Goal: Task Accomplishment & Management: Use online tool/utility

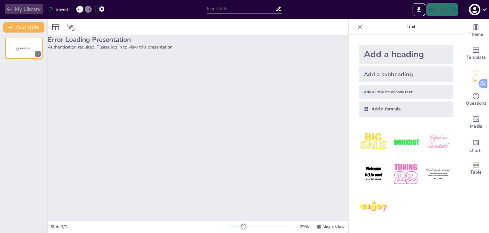
click at [28, 5] on button "My Library" at bounding box center [24, 9] width 39 height 10
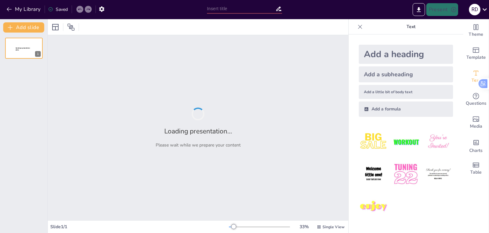
type input "Strategic Workforce Forecasting: Analyzing Labor Market Trends and Talent Gaps"
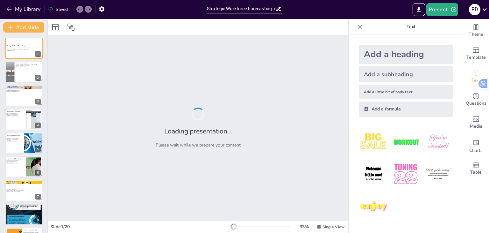
checkbox input "true"
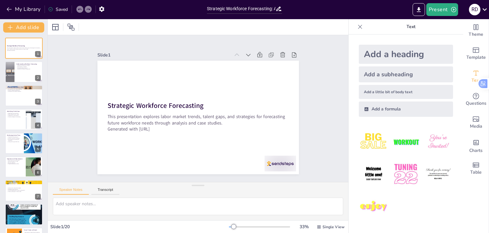
checkbox input "true"
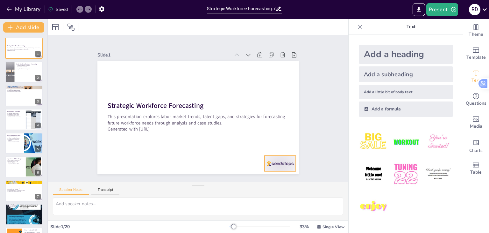
checkbox input "true"
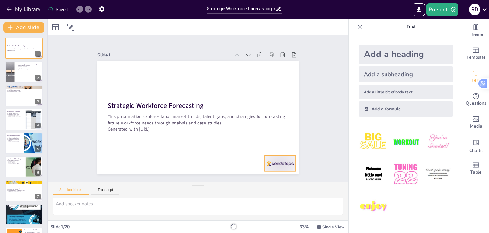
checkbox input "true"
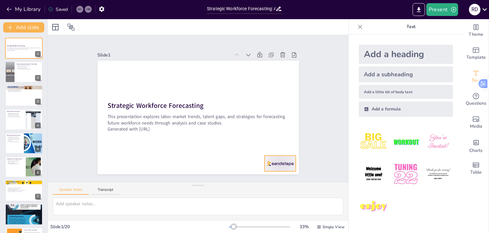
checkbox input "true"
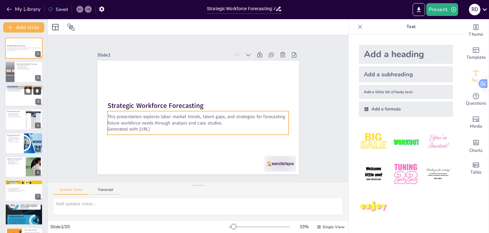
checkbox input "true"
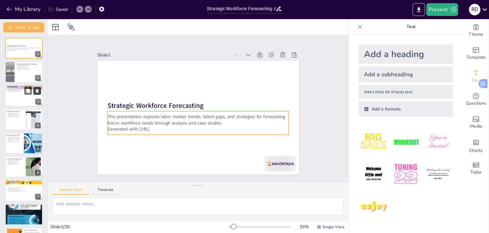
checkbox input "true"
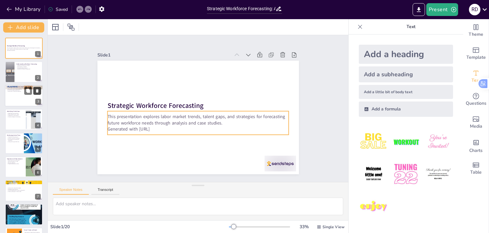
checkbox input "true"
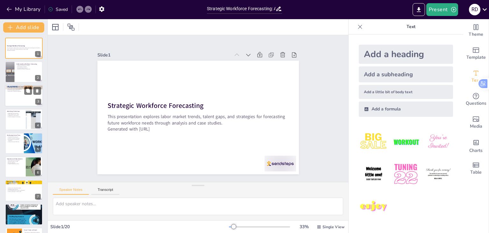
checkbox input "true"
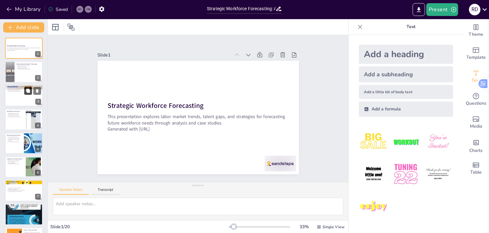
checkbox input "true"
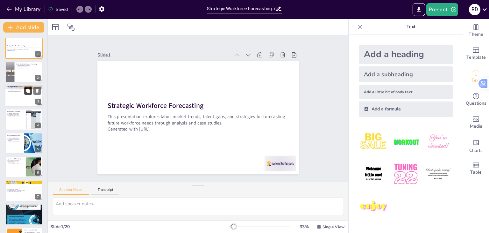
checkbox input "true"
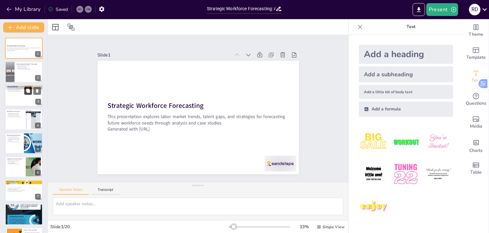
checkbox input "true"
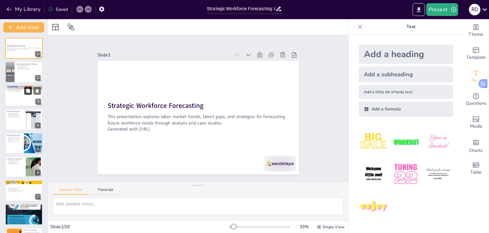
checkbox input "true"
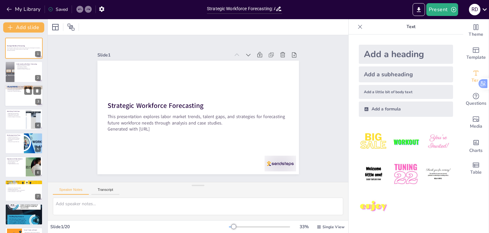
checkbox input "true"
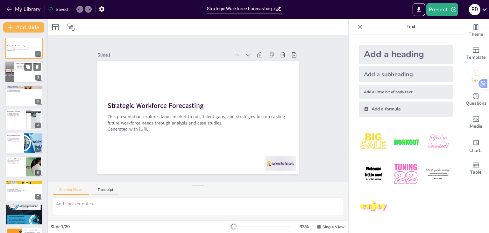
checkbox input "true"
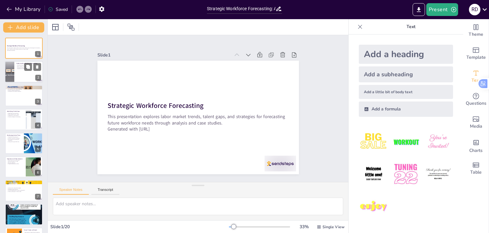
checkbox input "true"
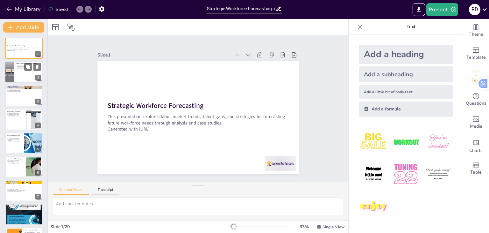
checkbox input "true"
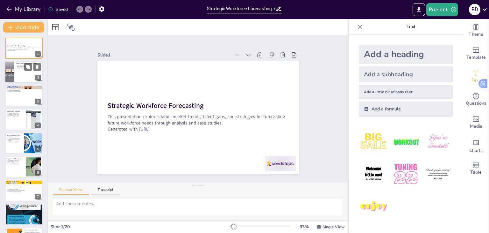
checkbox input "true"
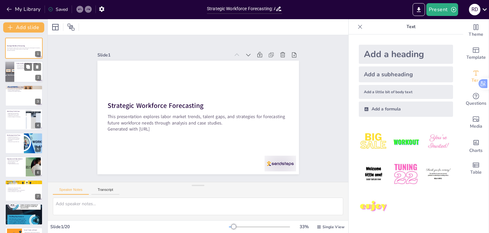
checkbox input "true"
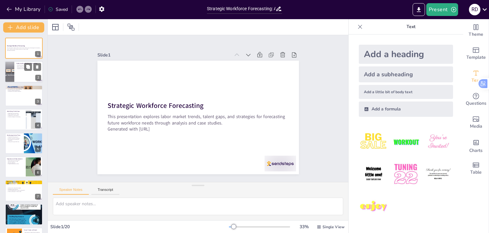
checkbox input "true"
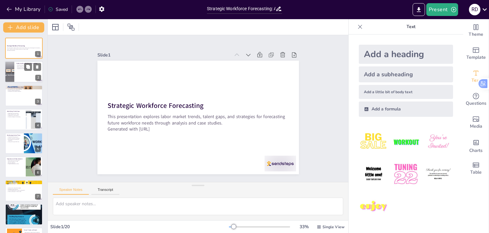
checkbox input "true"
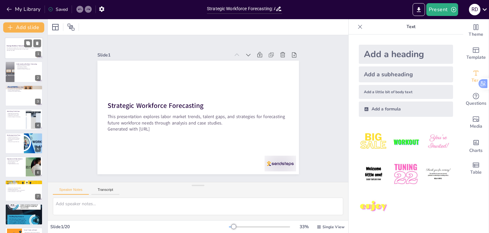
checkbox input "true"
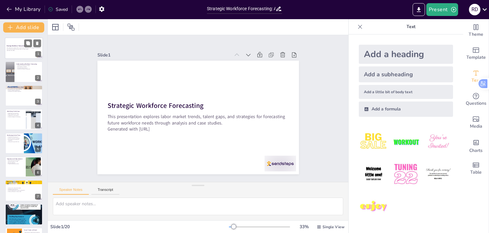
checkbox input "true"
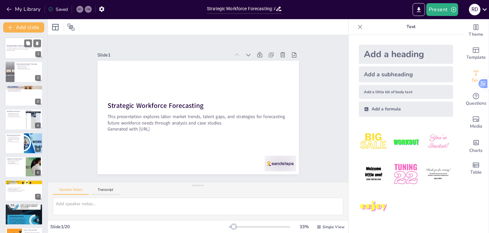
checkbox input "true"
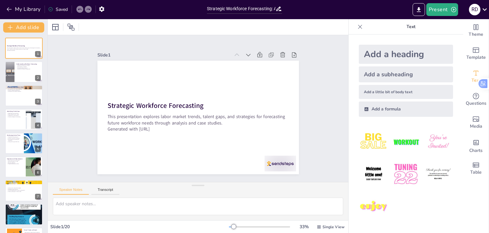
checkbox input "true"
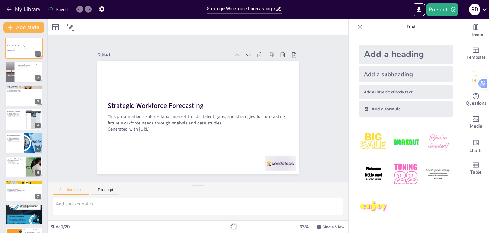
checkbox input "true"
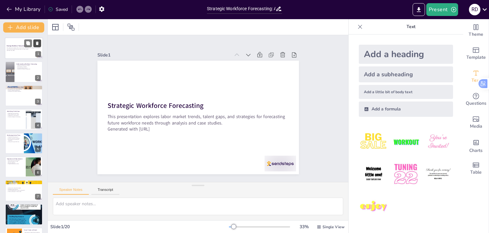
checkbox input "true"
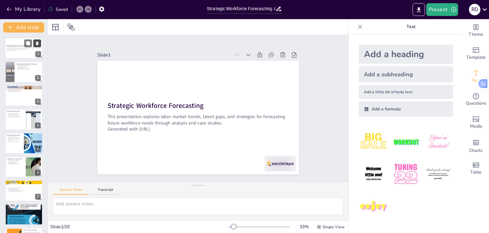
checkbox input "true"
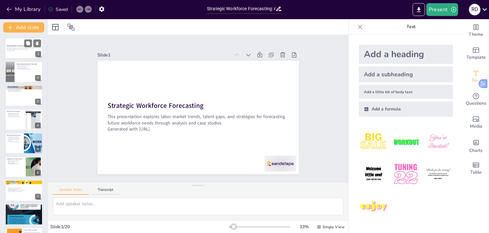
checkbox input "true"
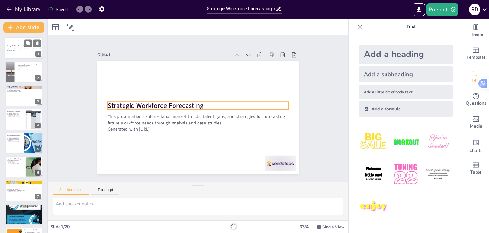
checkbox input "true"
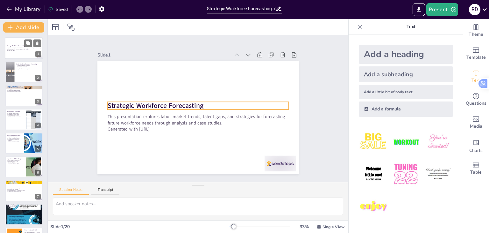
checkbox input "true"
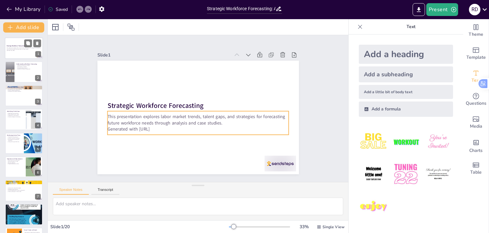
click at [18, 47] on p "This presentation explores labor market trends, talent gaps, and strategies for…" at bounding box center [24, 48] width 34 height 2
checkbox input "true"
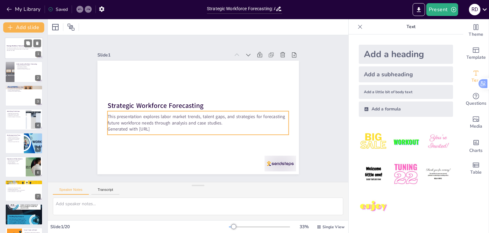
checkbox input "true"
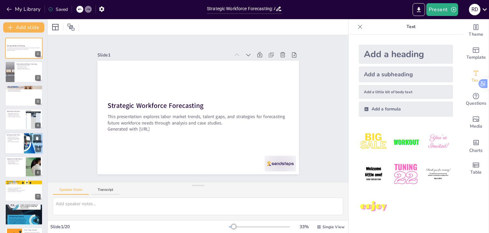
checkbox input "true"
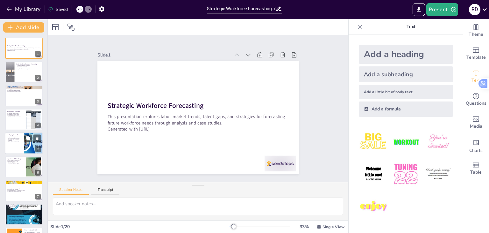
checkbox input "true"
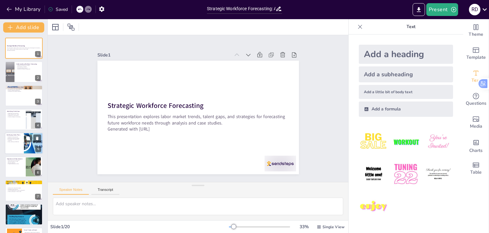
checkbox input "true"
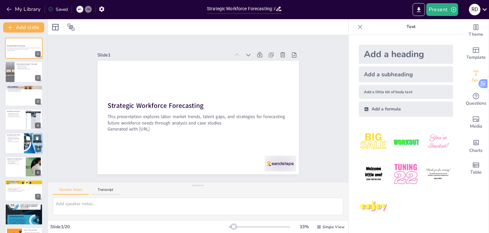
checkbox input "true"
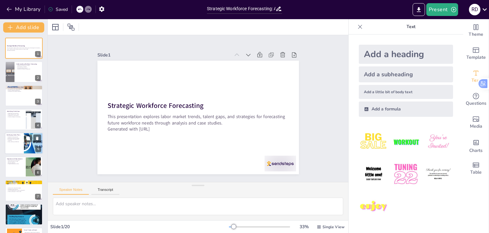
checkbox input "true"
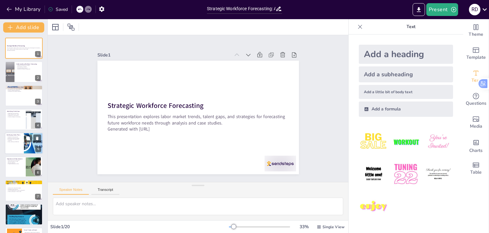
checkbox input "true"
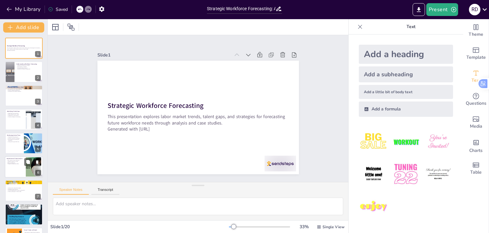
checkbox input "true"
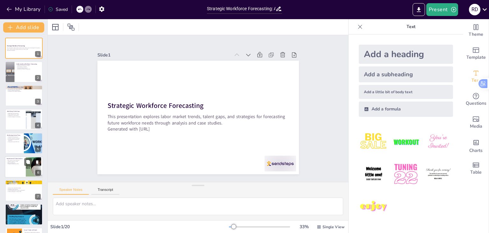
checkbox input "true"
click at [15, 169] on div at bounding box center [24, 167] width 38 height 22
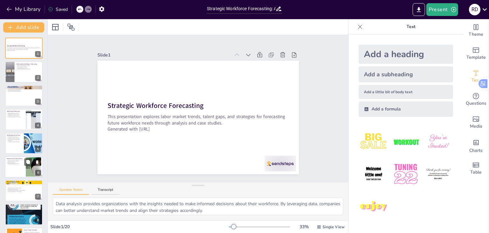
scroll to position [34, 0]
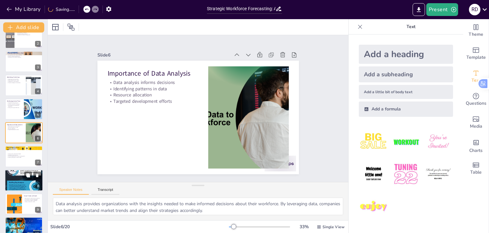
click at [16, 182] on div at bounding box center [24, 180] width 38 height 96
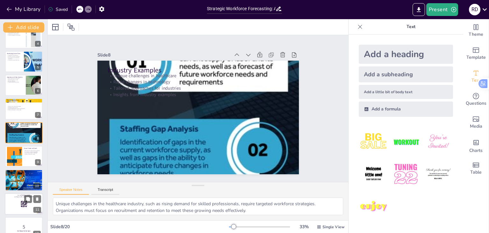
click at [17, 206] on div at bounding box center [24, 204] width 38 height 22
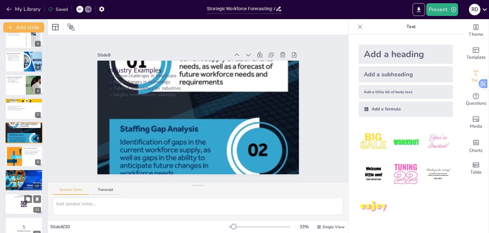
scroll to position [153, 0]
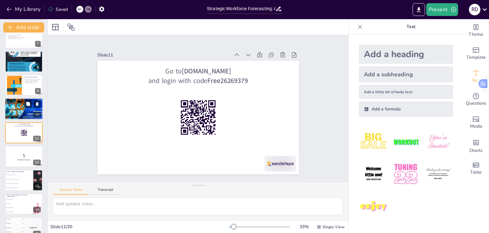
click at [19, 110] on div at bounding box center [23, 109] width 41 height 22
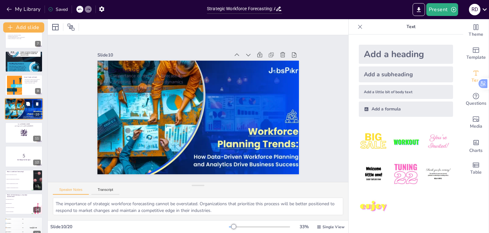
scroll to position [129, 0]
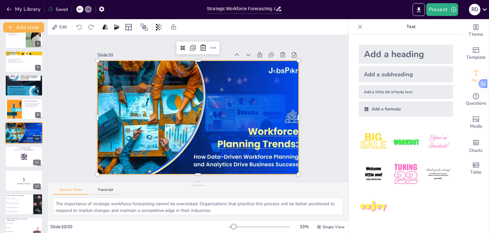
click at [147, 117] on div at bounding box center [196, 117] width 236 height 156
click at [14, 200] on li "A method for evaluating employee performance" at bounding box center [19, 202] width 29 height 4
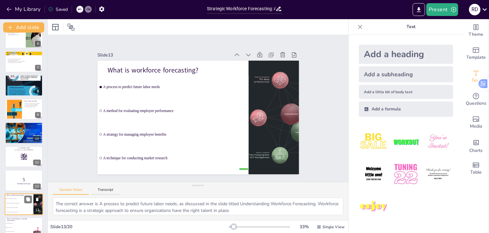
scroll to position [200, 0]
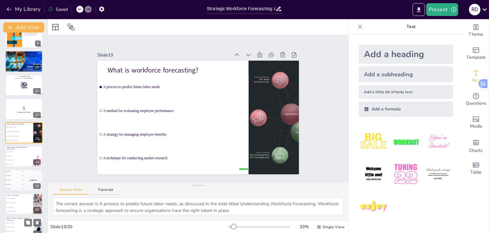
click at [17, 227] on span "Focusing on training programs" at bounding box center [19, 226] width 27 height 1
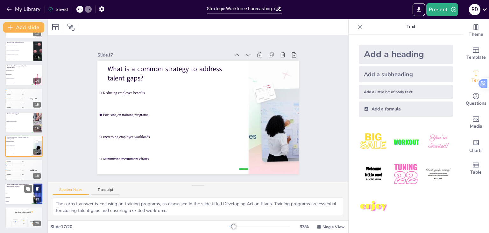
click at [15, 198] on li "Manufacturing" at bounding box center [19, 197] width 29 height 4
